Goal: Task Accomplishment & Management: Use online tool/utility

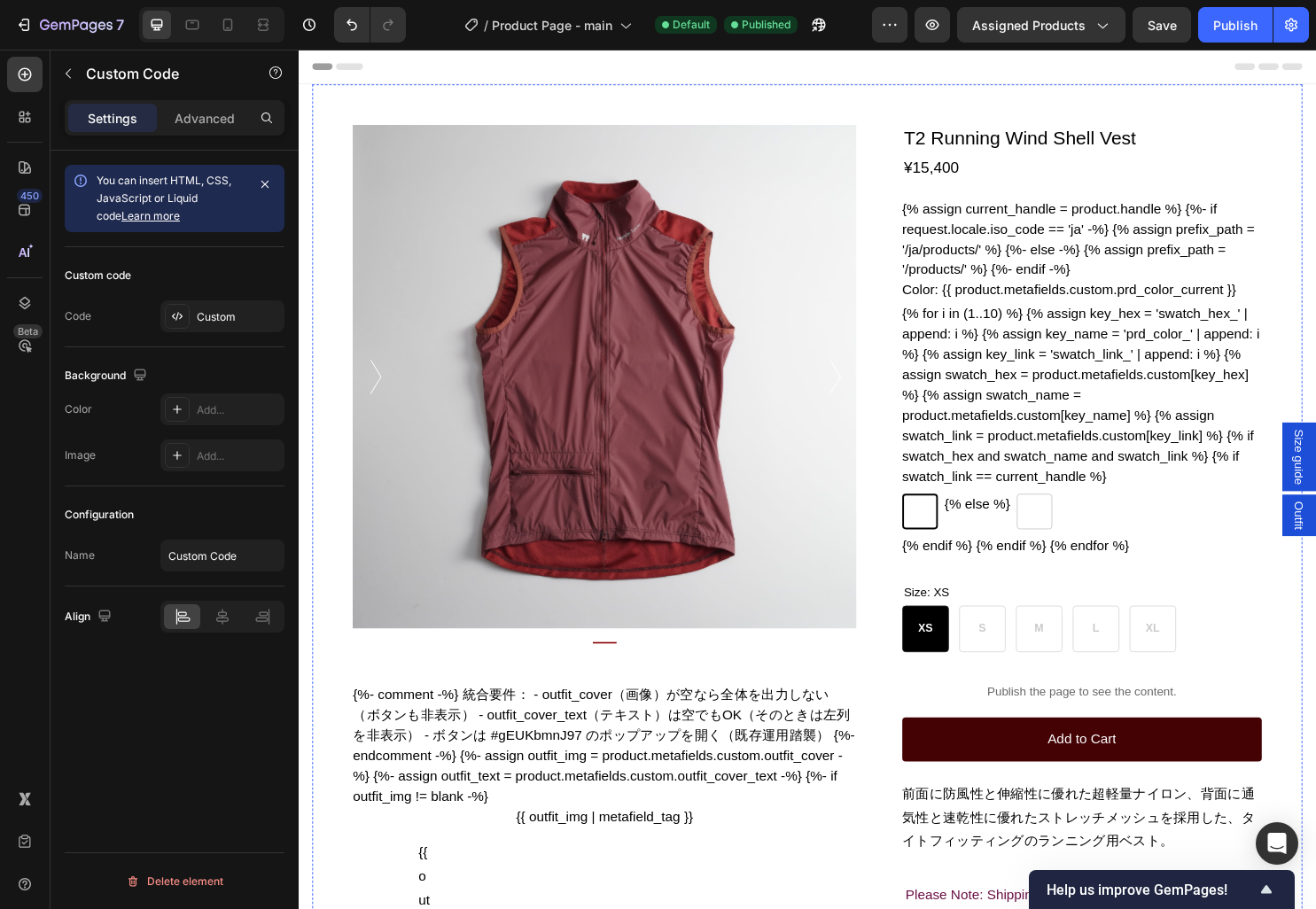
scroll to position [1258, 0]
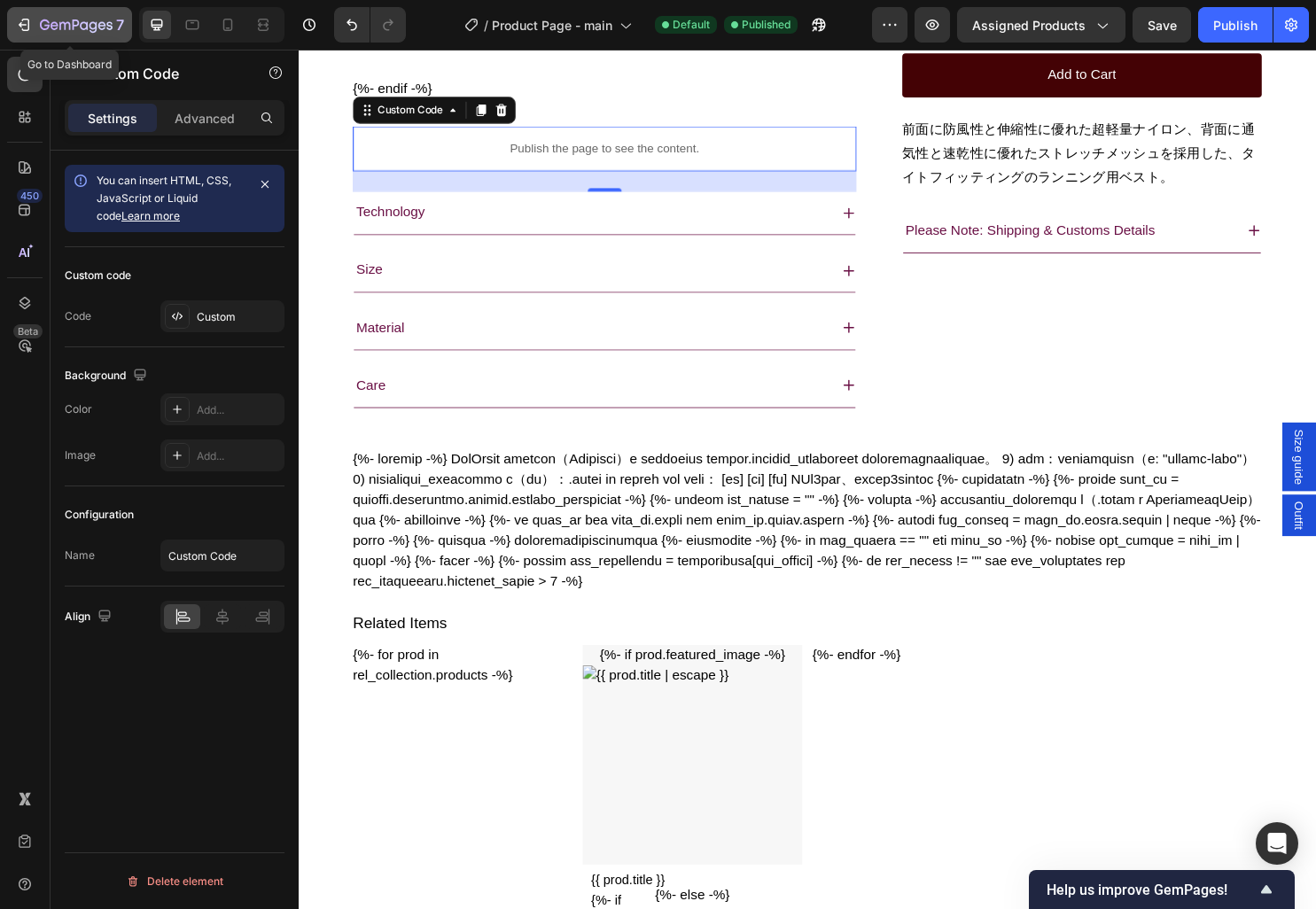
click at [19, 19] on icon "button" at bounding box center [24, 25] width 18 height 18
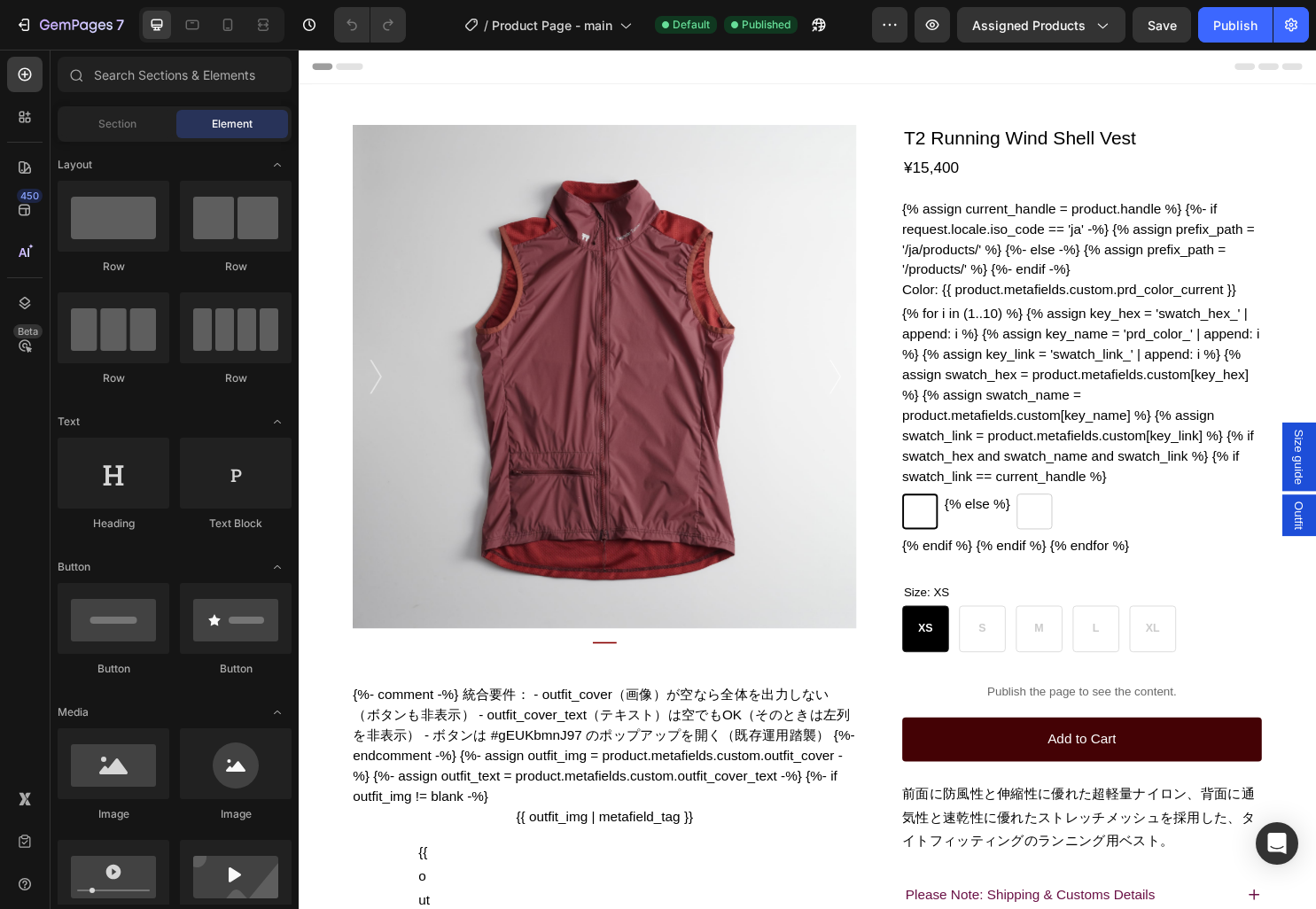
radio input "false"
click at [56, 15] on div "7" at bounding box center [82, 24] width 84 height 21
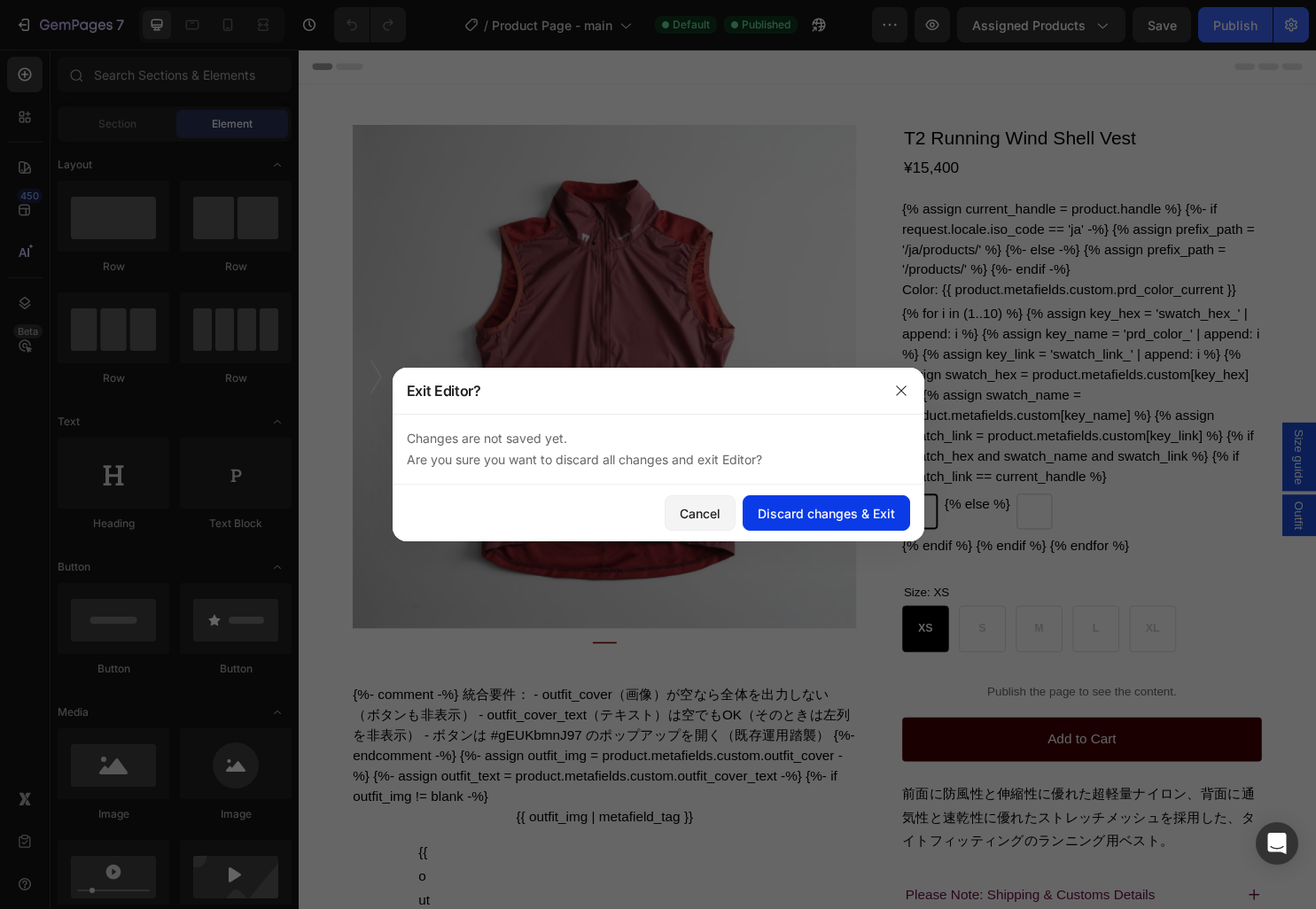
click at [784, 511] on div "Discard changes & Exit" at bounding box center [826, 513] width 138 height 19
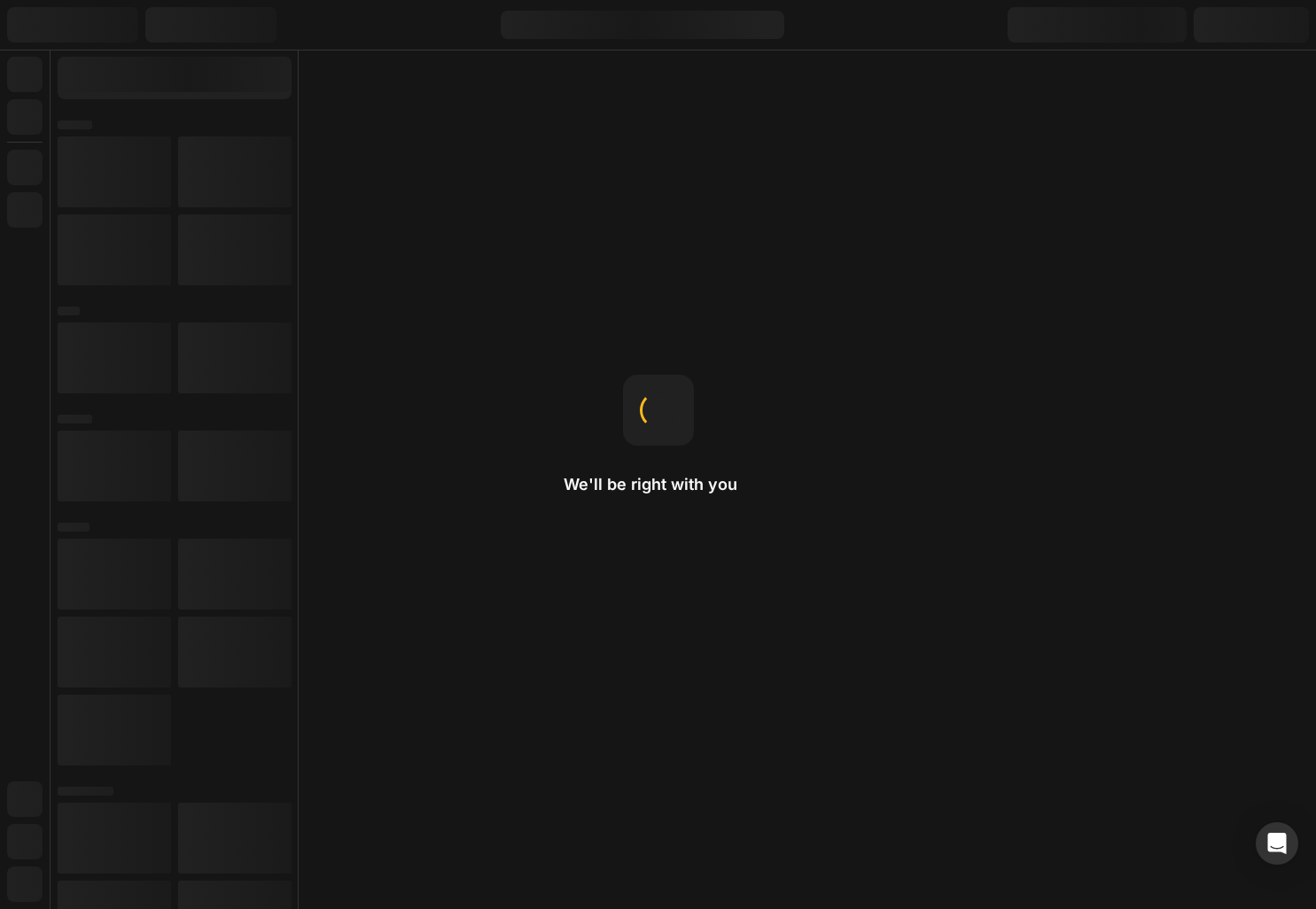
radio input "false"
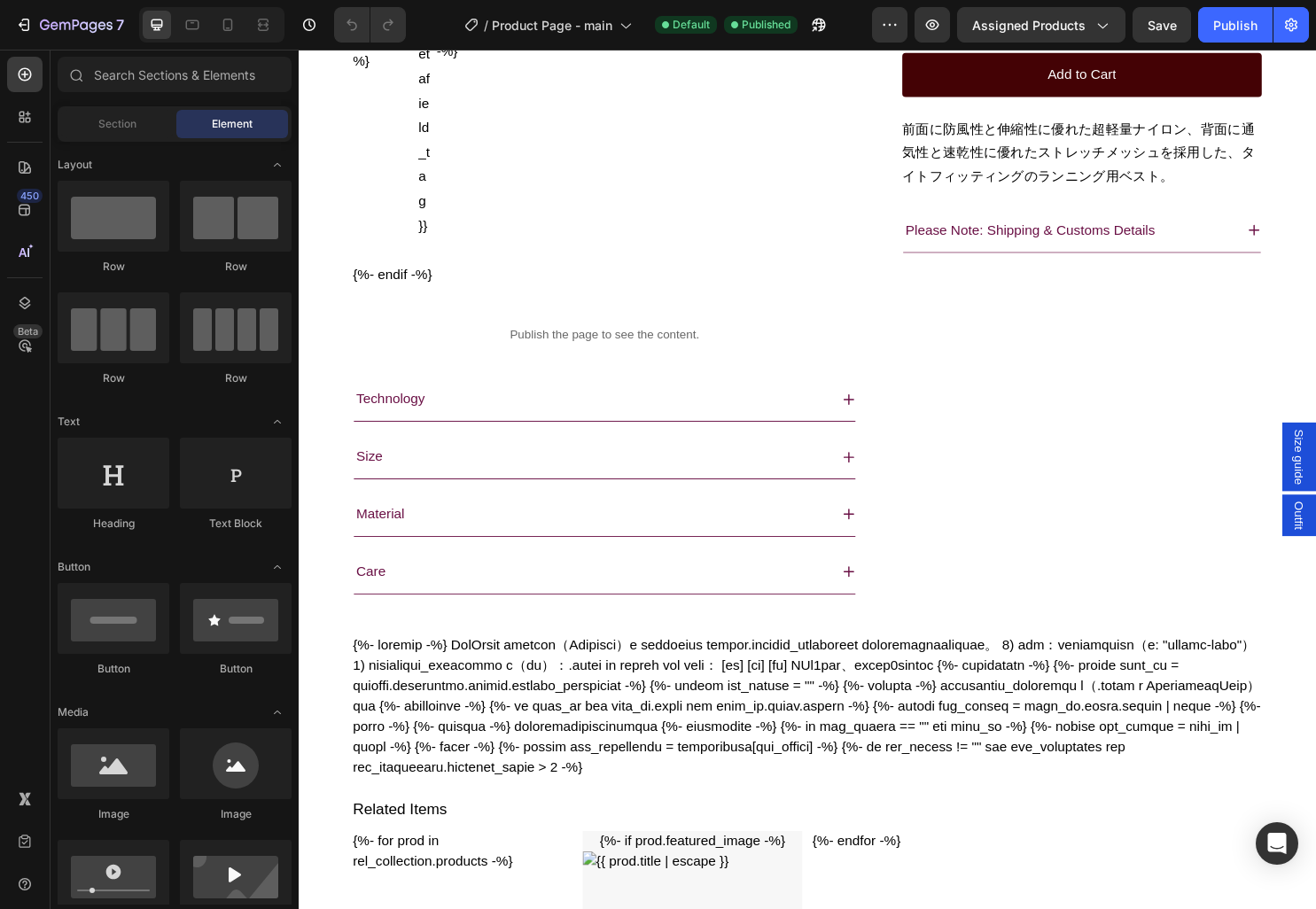
scroll to position [1262, 0]
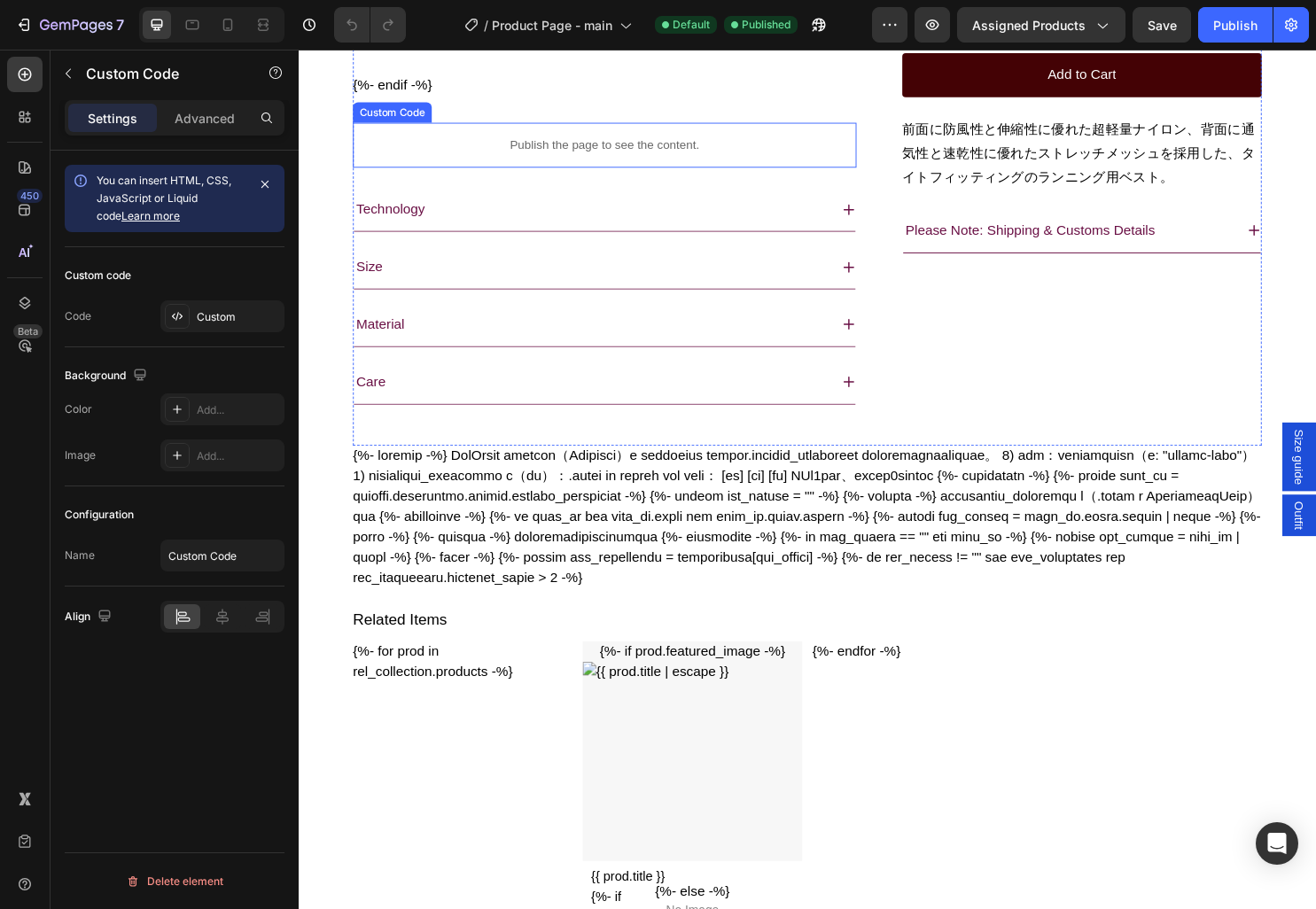
click at [667, 158] on p "Publish the page to see the content." at bounding box center [619, 149] width 526 height 19
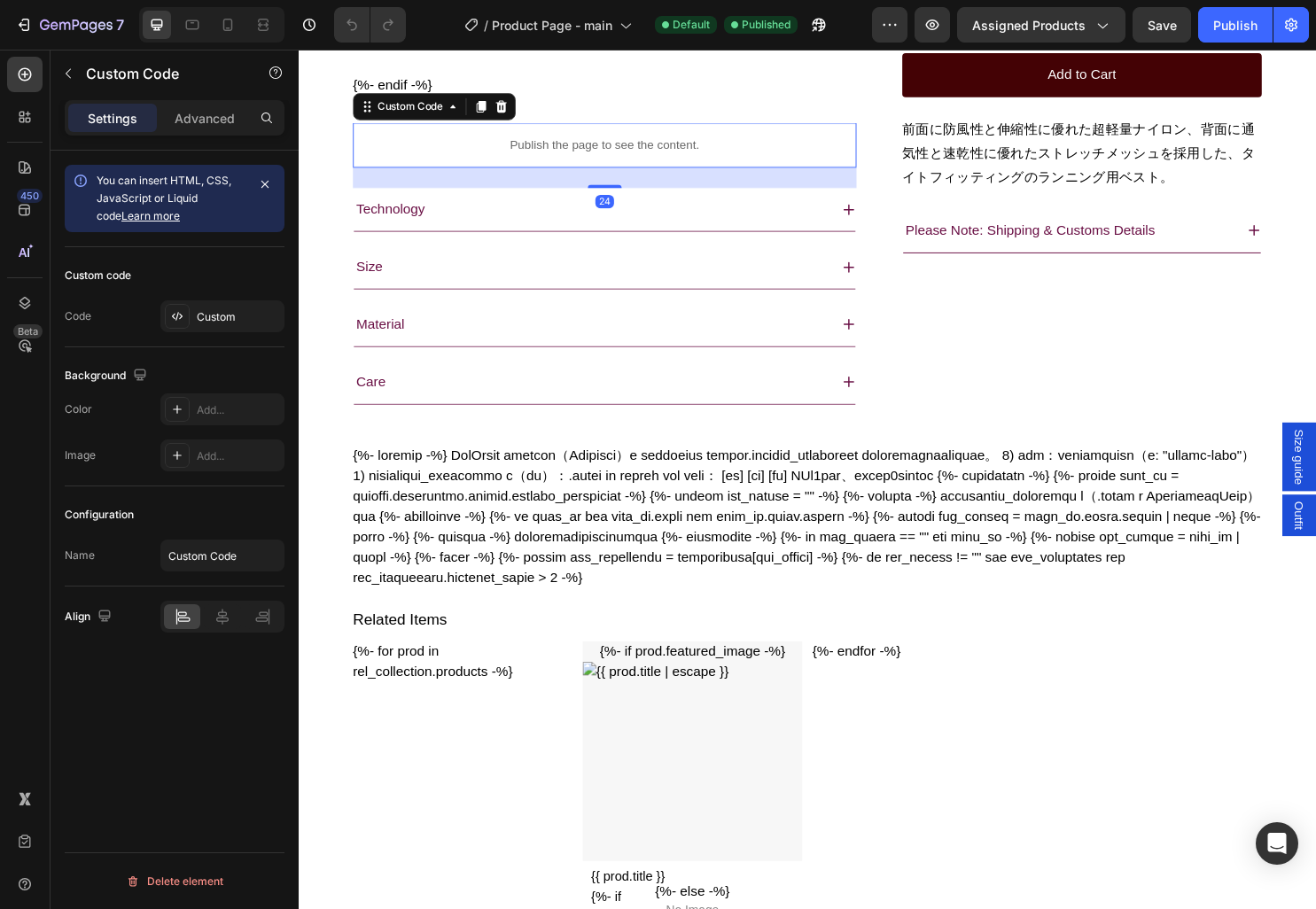
click at [667, 158] on p "Publish the page to see the content." at bounding box center [619, 149] width 526 height 19
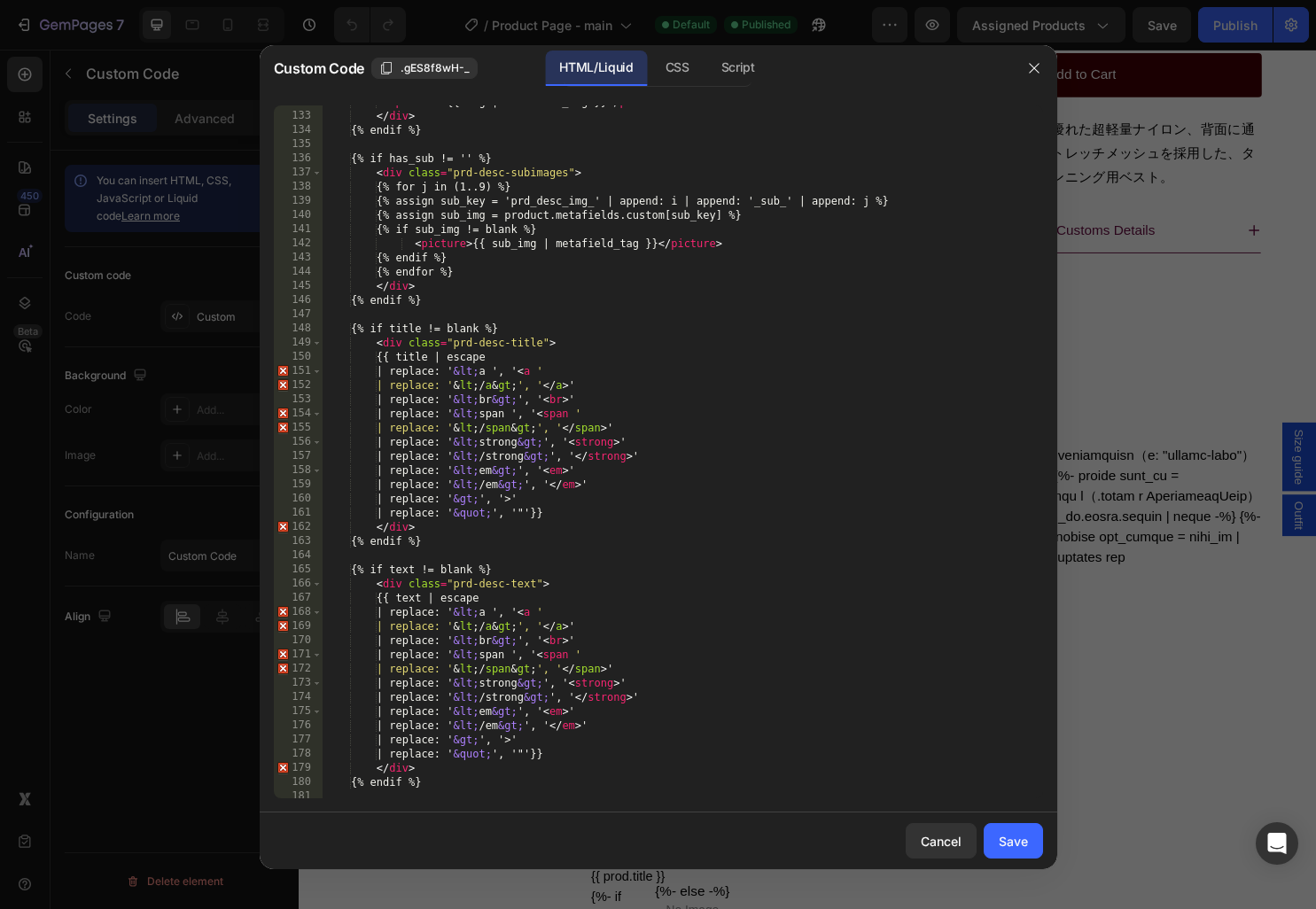
scroll to position [1916, 0]
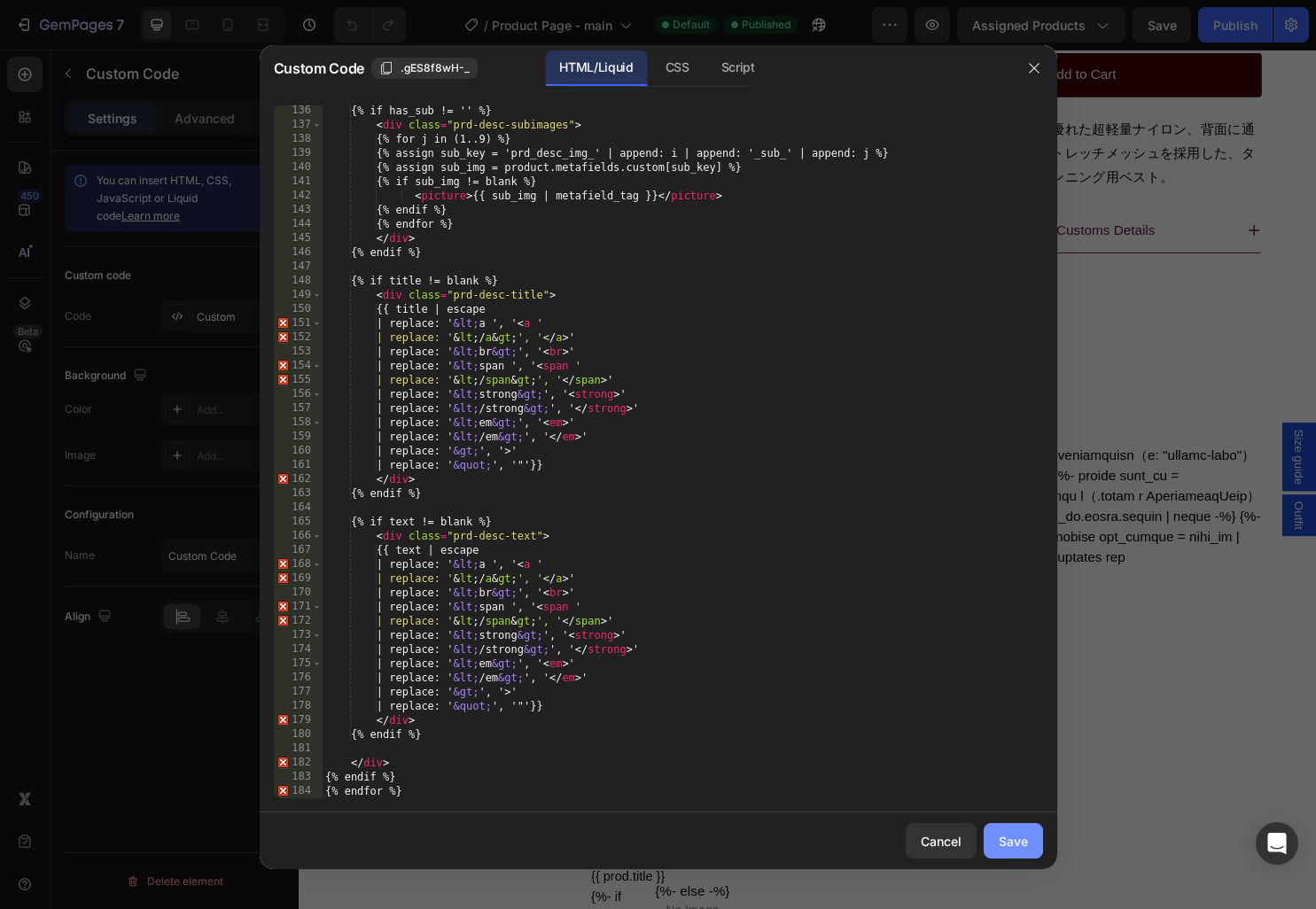
click at [1005, 833] on div "Save" at bounding box center [1013, 841] width 29 height 19
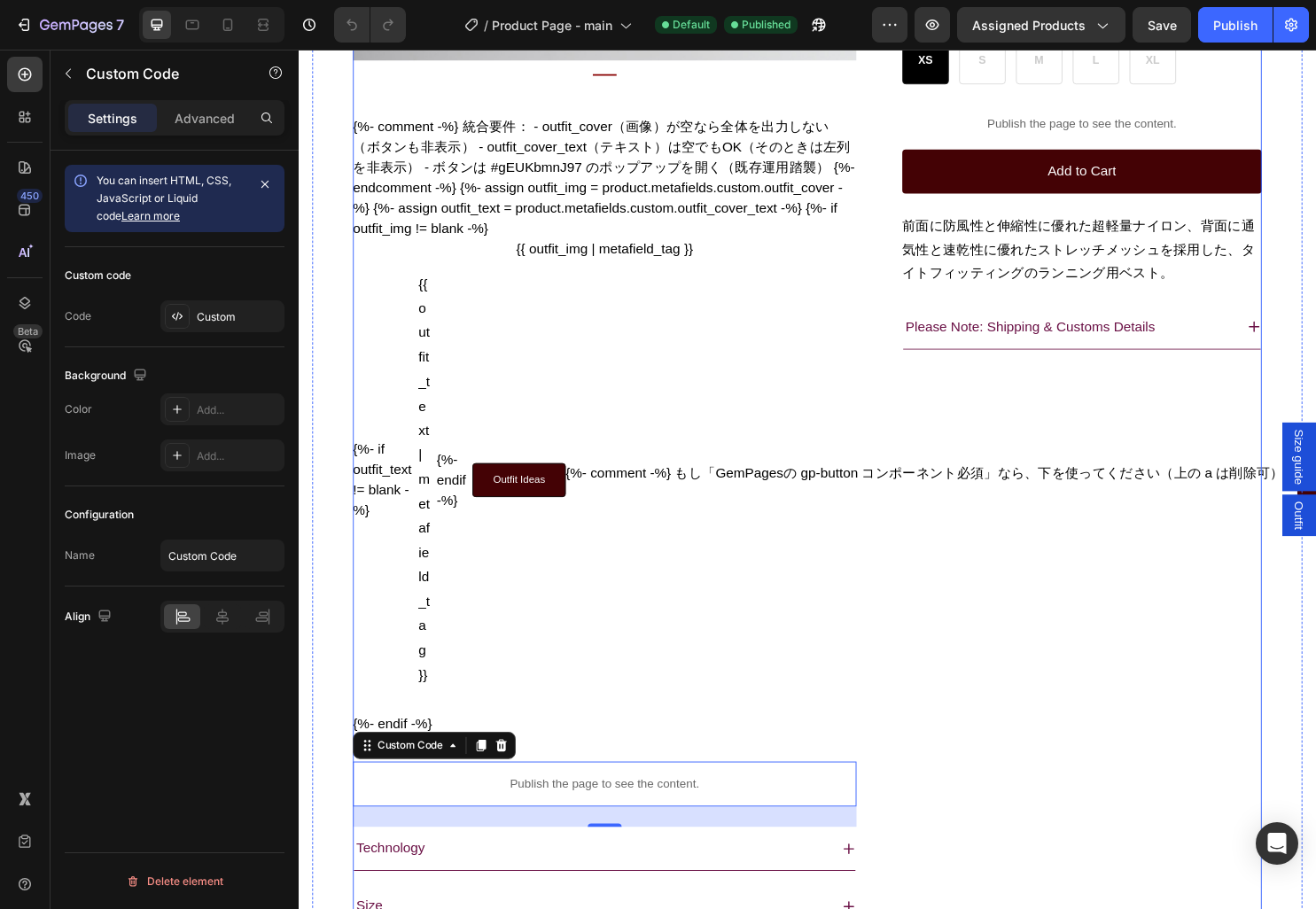
scroll to position [0, 0]
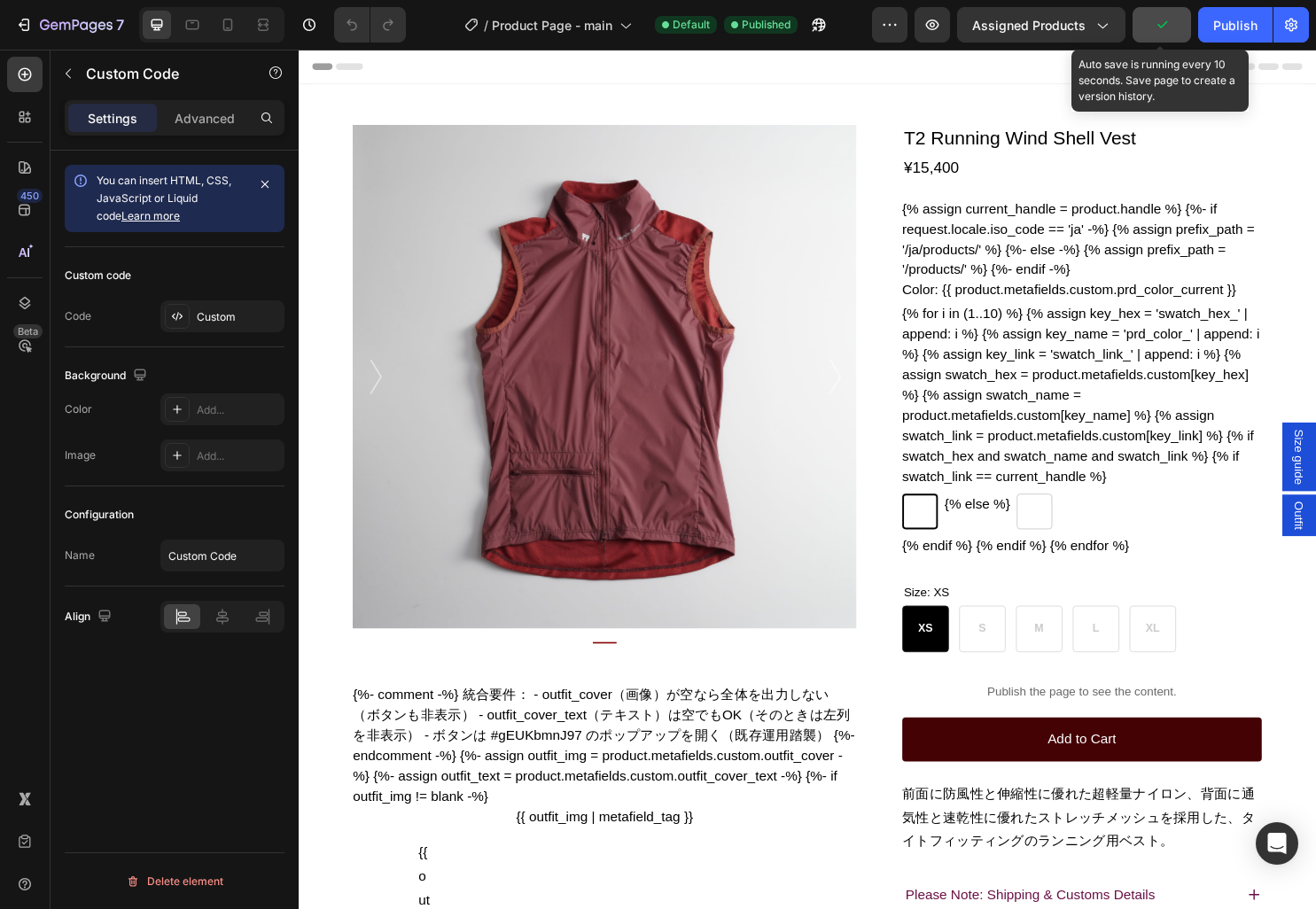
click at [1167, 26] on icon "button" at bounding box center [1162, 25] width 18 height 18
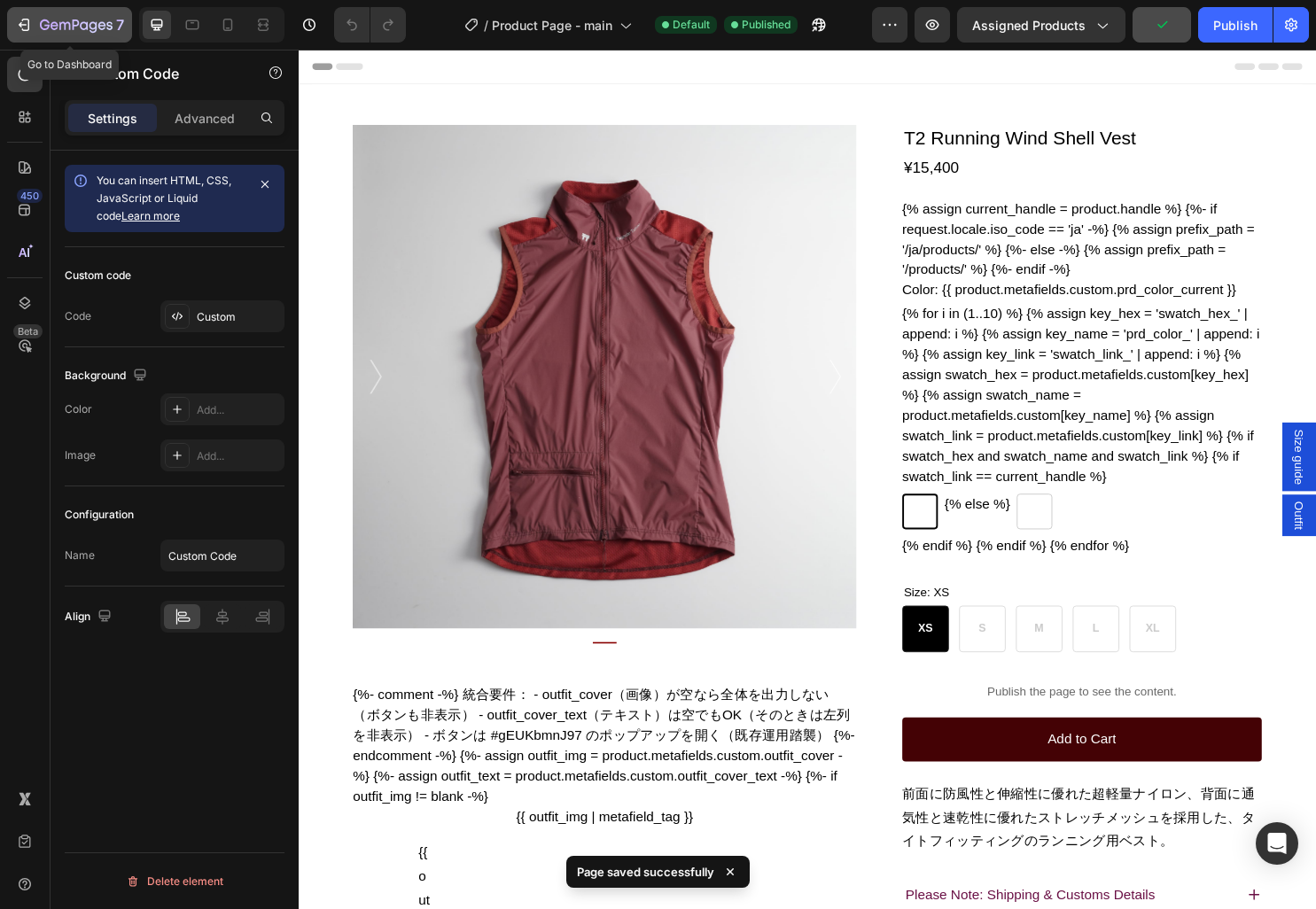
click at [40, 14] on div "7" at bounding box center [82, 24] width 84 height 21
